Goal: Task Accomplishment & Management: Complete application form

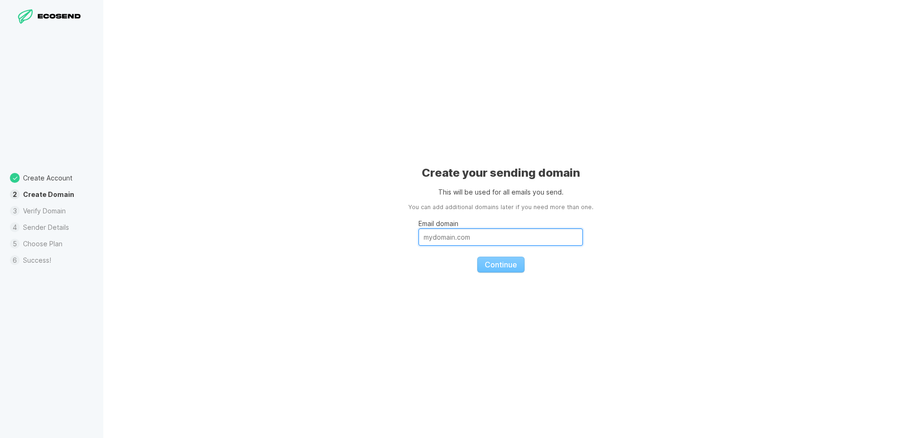
click at [463, 244] on input "Email domain" at bounding box center [500, 236] width 164 height 17
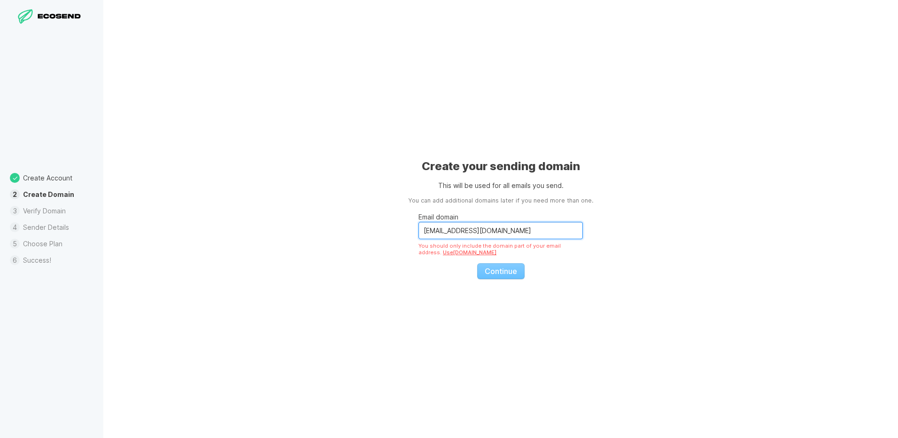
drag, startPoint x: 467, startPoint y: 232, endPoint x: 386, endPoint y: 229, distance: 80.8
click at [386, 229] on div "Create your sending domain This will be used for all emails you send. You can a…" at bounding box center [500, 219] width 795 height 438
drag, startPoint x: 459, startPoint y: 235, endPoint x: 453, endPoint y: 234, distance: 5.7
click at [453, 234] on input "[DOMAIN_NAME]" at bounding box center [500, 230] width 164 height 17
drag, startPoint x: 439, startPoint y: 230, endPoint x: 409, endPoint y: 234, distance: 30.3
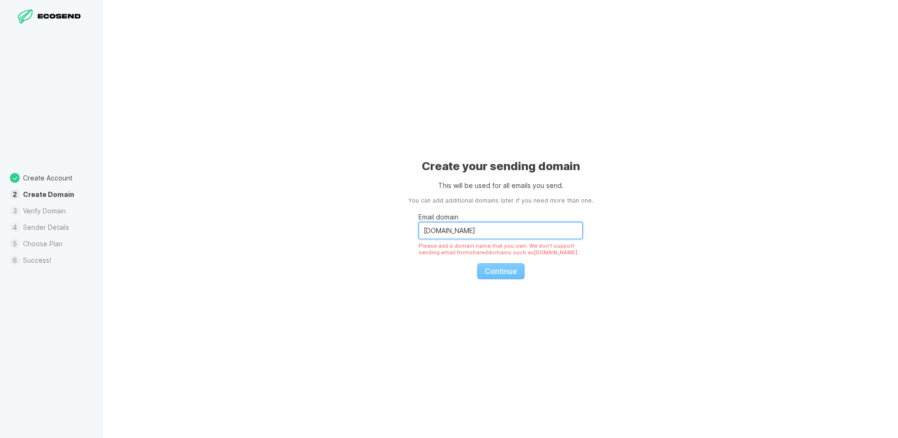
click at [409, 234] on div "Create your sending domain This will be used for all emails you send. You can a…" at bounding box center [500, 219] width 795 height 438
drag, startPoint x: 495, startPoint y: 238, endPoint x: 395, endPoint y: 232, distance: 100.2
click at [395, 232] on div "Create your sending domain This will be used for all emails you send. You can a…" at bounding box center [500, 219] width 795 height 438
paste input "[URL][DOMAIN_NAME]"
type input "[URL][DOMAIN_NAME]"
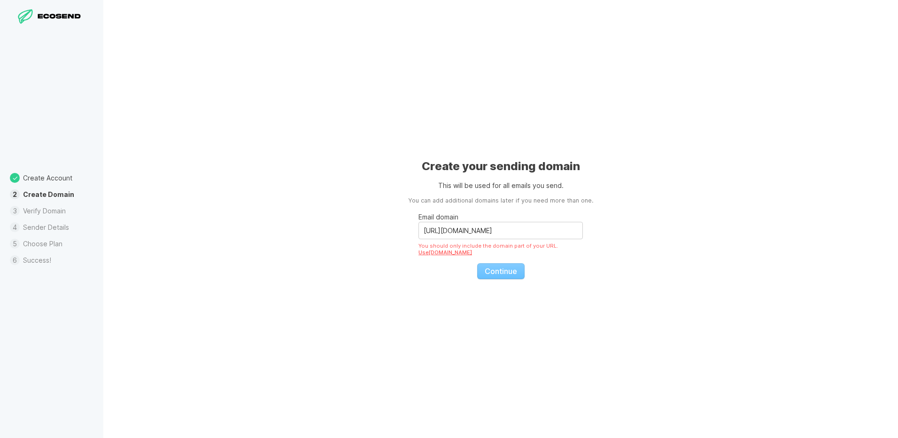
click at [509, 269] on fieldset "Email domain [URL][DOMAIN_NAME] You should only include the domain part of your…" at bounding box center [500, 242] width 164 height 74
drag, startPoint x: 496, startPoint y: 234, endPoint x: 403, endPoint y: 232, distance: 93.0
click at [403, 232] on div "Create your sending domain This will be used for all emails you send. You can a…" at bounding box center [500, 219] width 795 height 438
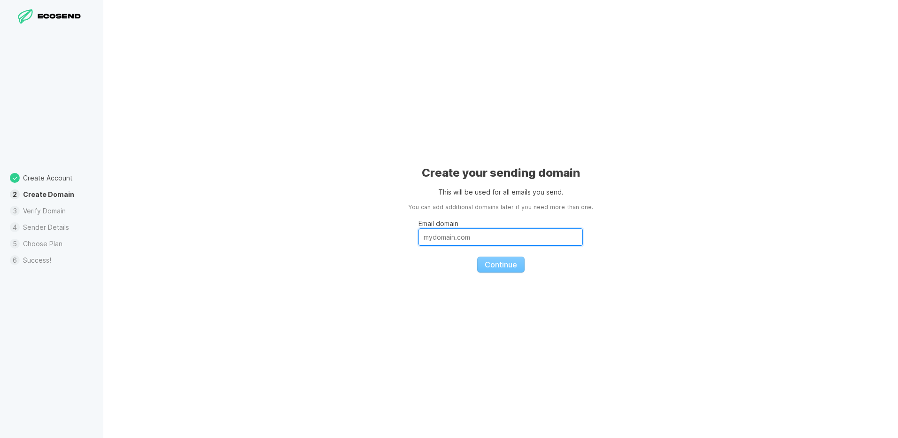
click at [476, 237] on input "Email domain" at bounding box center [500, 236] width 164 height 17
type input "2"
click at [469, 237] on input "2" at bounding box center [500, 236] width 164 height 17
click at [451, 241] on input "Email domain" at bounding box center [500, 236] width 164 height 17
paste input "[EMAIL_ADDRESS][DOMAIN_NAME]"
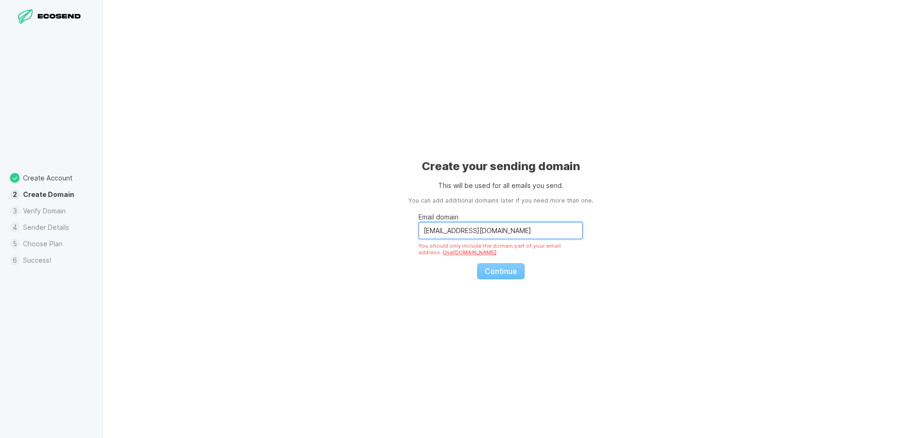
type input "[EMAIL_ADDRESS][DOMAIN_NAME]"
click at [514, 273] on fieldset "Email domain [EMAIL_ADDRESS][DOMAIN_NAME] You should only include the domain pa…" at bounding box center [500, 242] width 164 height 74
click at [502, 271] on fieldset "Email domain [EMAIL_ADDRESS][DOMAIN_NAME] You should only include the domain pa…" at bounding box center [500, 242] width 164 height 74
click at [505, 271] on fieldset "Email domain [EMAIL_ADDRESS][DOMAIN_NAME] You should only include the domain pa…" at bounding box center [500, 242] width 164 height 74
click at [495, 232] on input "[EMAIL_ADDRESS][DOMAIN_NAME]" at bounding box center [500, 230] width 164 height 17
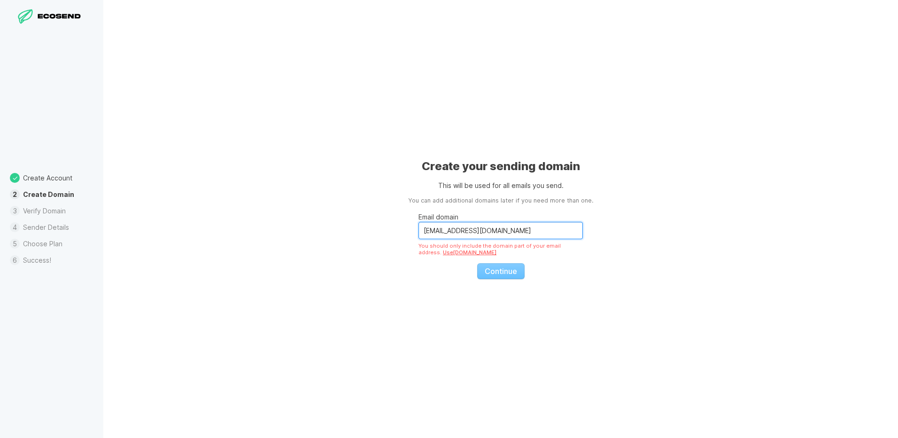
click at [498, 231] on input "[EMAIL_ADDRESS][DOMAIN_NAME]" at bounding box center [500, 230] width 164 height 17
click at [499, 270] on fieldset "Email domain [EMAIL_ADDRESS][DOMAIN_NAME] You should only include the domain pa…" at bounding box center [500, 242] width 164 height 74
drag, startPoint x: 501, startPoint y: 232, endPoint x: 400, endPoint y: 233, distance: 100.5
click at [400, 233] on div "Create your sending domain This will be used for all emails you send. You can a…" at bounding box center [500, 219] width 795 height 438
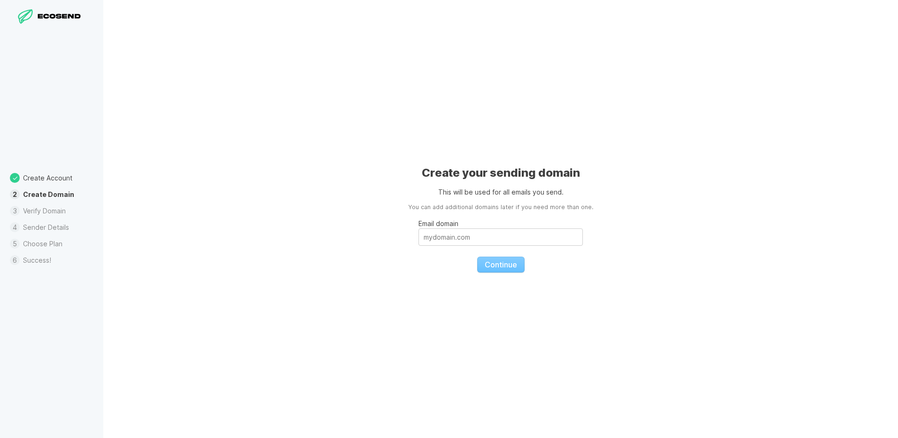
click at [69, 181] on li "Create Account" at bounding box center [51, 178] width 103 height 16
click at [47, 213] on li "Verify Domain" at bounding box center [51, 210] width 103 height 16
click at [474, 239] on input "Email domain" at bounding box center [500, 236] width 164 height 17
click at [453, 236] on input "Email domain" at bounding box center [500, 236] width 164 height 17
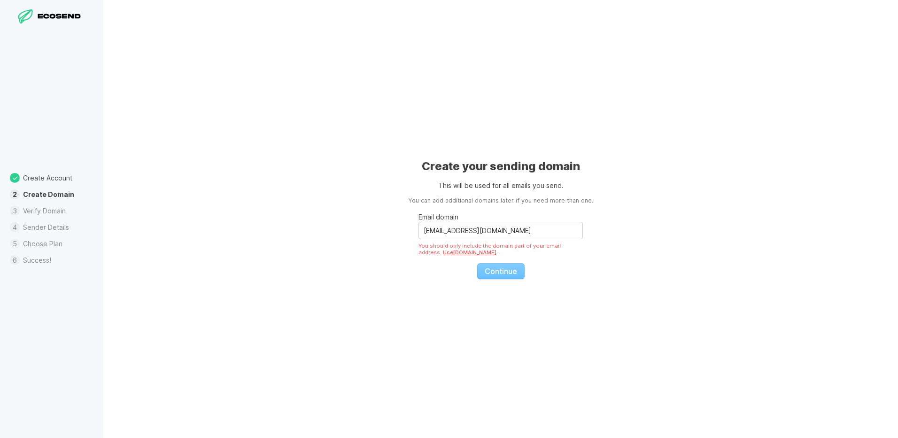
click at [493, 269] on fieldset "Email domain [EMAIL_ADDRESS][DOMAIN_NAME] You should only include the domain pa…" at bounding box center [500, 242] width 164 height 74
click at [492, 270] on fieldset "Email domain [EMAIL_ADDRESS][DOMAIN_NAME] You should only include the domain pa…" at bounding box center [500, 242] width 164 height 74
click at [469, 230] on input "[EMAIL_ADDRESS][DOMAIN_NAME]" at bounding box center [500, 230] width 164 height 17
type input "[DOMAIN_NAME]"
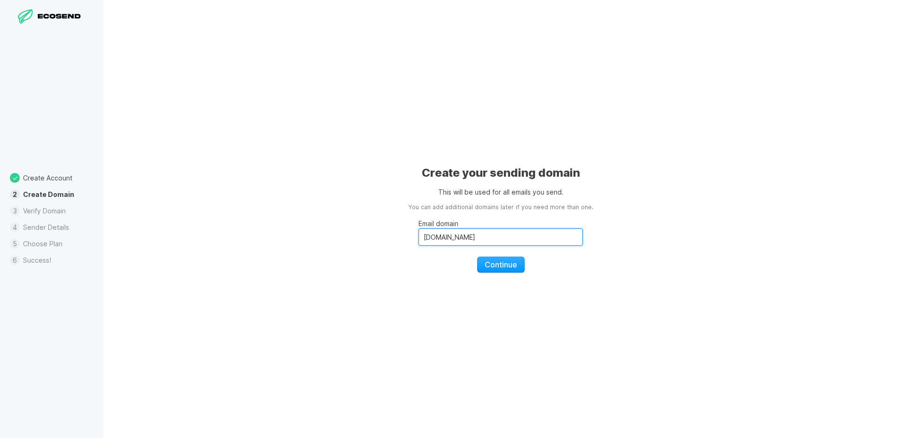
drag, startPoint x: 490, startPoint y: 236, endPoint x: 384, endPoint y: 232, distance: 106.2
click at [384, 232] on div "Create your sending domain This will be used for all emails you send. You can a…" at bounding box center [500, 219] width 795 height 438
paste input "[EMAIL_ADDRESS][DOMAIN_NAME]"
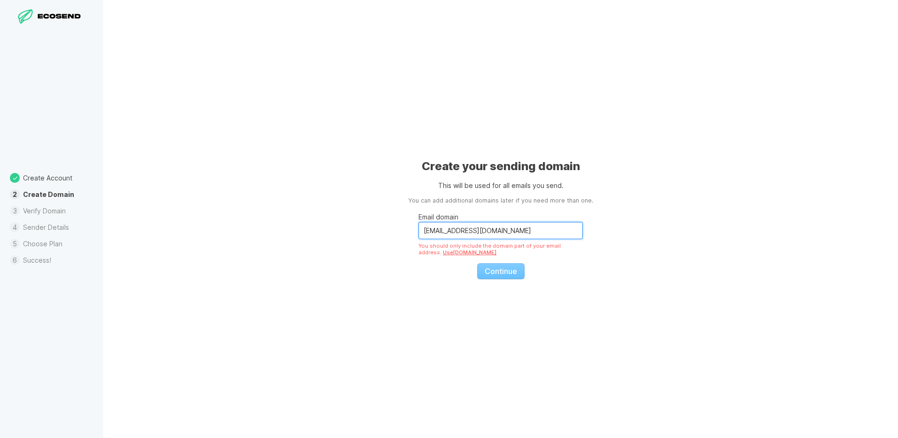
click at [466, 232] on input "[EMAIL_ADDRESS][DOMAIN_NAME]" at bounding box center [500, 230] width 164 height 17
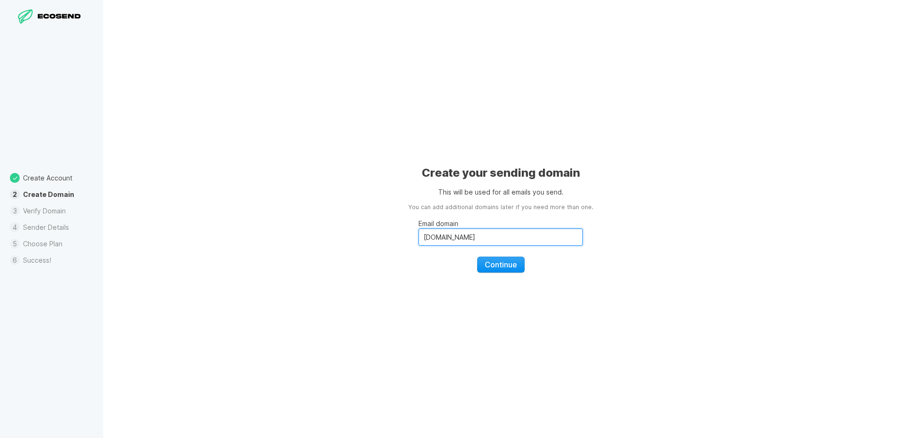
type input "[DOMAIN_NAME]"
click at [510, 262] on span "Continue" at bounding box center [501, 264] width 32 height 9
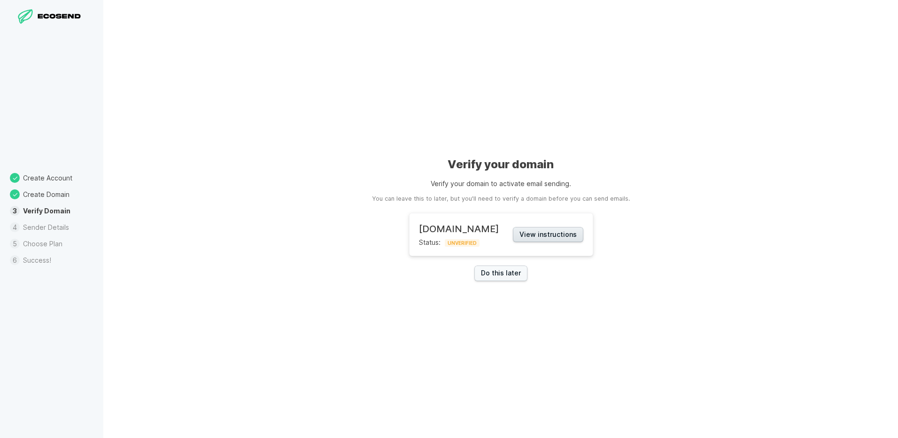
click at [551, 238] on button "View instructions" at bounding box center [548, 234] width 70 height 15
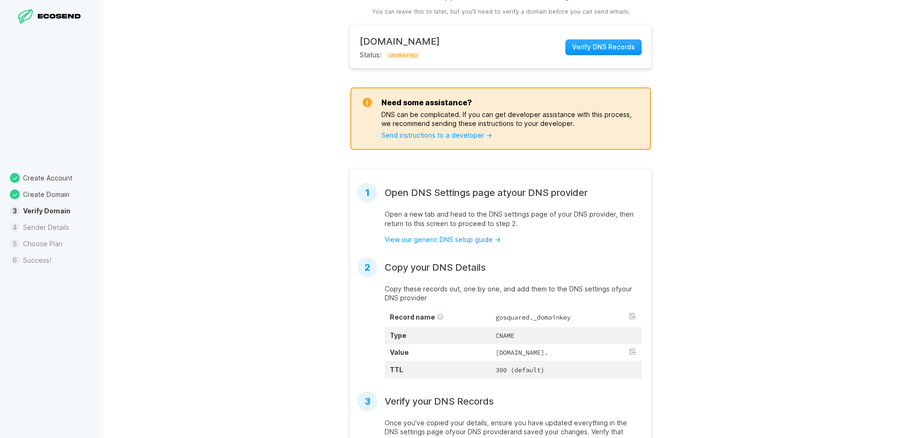
scroll to position [159, 0]
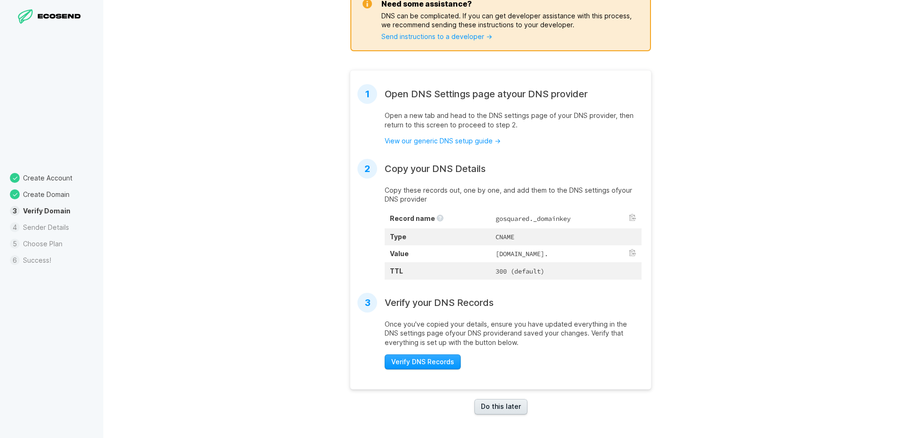
click at [503, 404] on link "Do this later" at bounding box center [500, 406] width 53 height 15
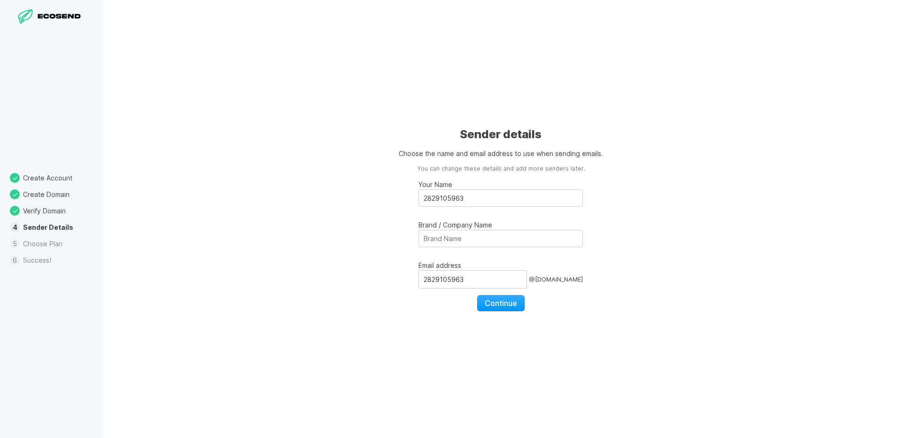
click at [41, 199] on li "Create Domain" at bounding box center [51, 194] width 103 height 16
click at [39, 211] on li "Verify Domain" at bounding box center [51, 210] width 103 height 16
click at [64, 17] on icon at bounding box center [65, 16] width 5 height 5
